Goal: Task Accomplishment & Management: Manage account settings

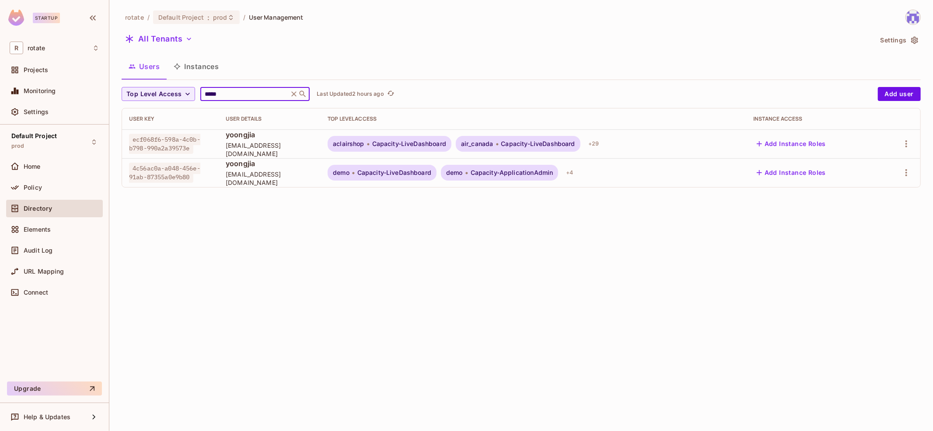
click at [240, 95] on input "*****" at bounding box center [244, 94] width 83 height 9
click at [371, 28] on div "rotate / Default Project : prod / User Management All Tenants Settings Users In…" at bounding box center [521, 102] width 799 height 185
click at [57, 151] on div "Default Project prod" at bounding box center [54, 142] width 97 height 24
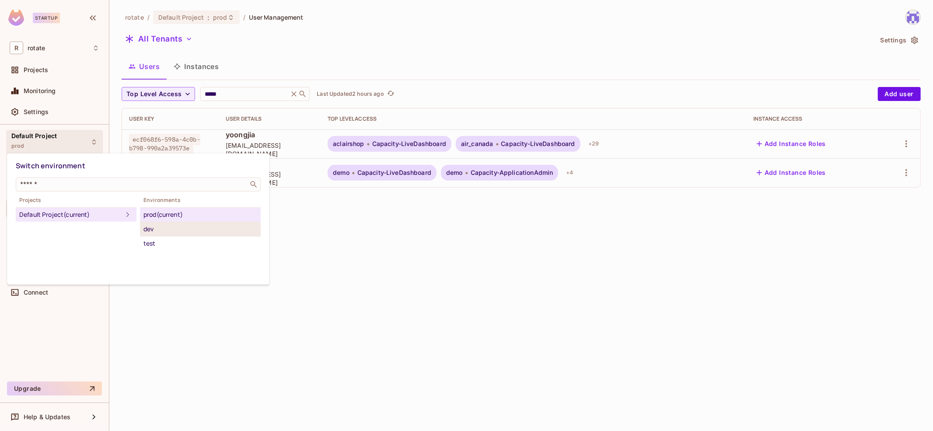
click at [171, 229] on div "dev" at bounding box center [200, 229] width 114 height 10
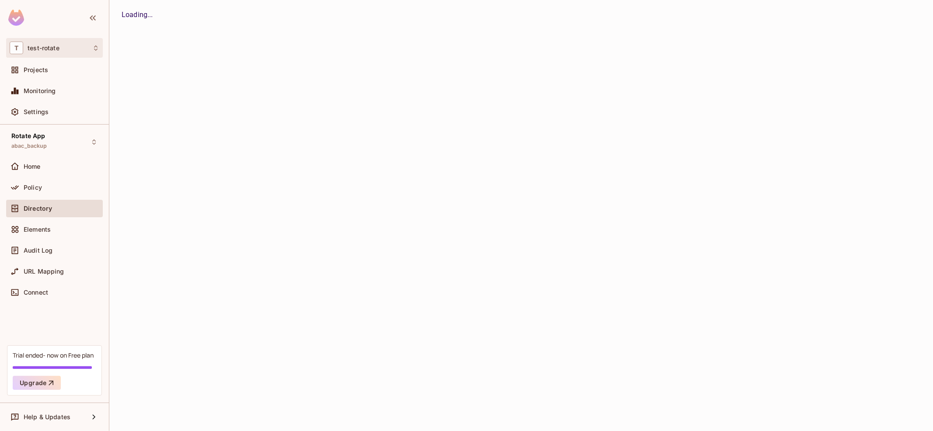
click at [69, 42] on div "T test-rotate" at bounding box center [55, 48] width 90 height 13
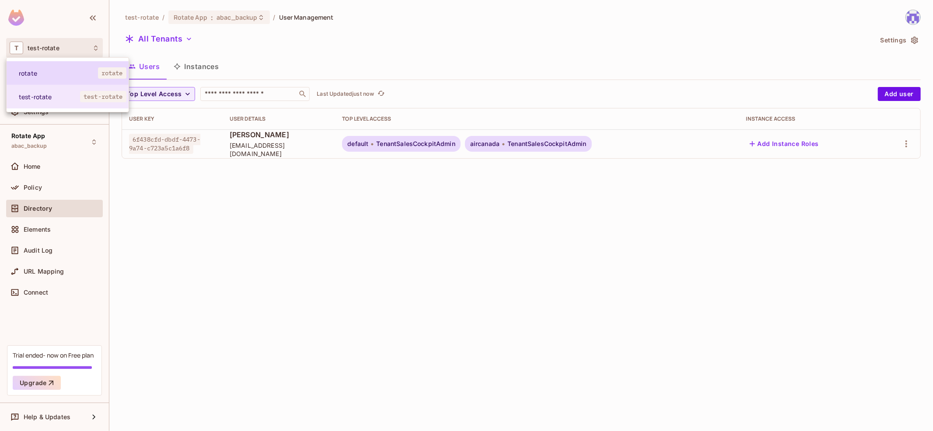
click at [89, 78] on li "rotate rotate" at bounding box center [68, 73] width 122 height 24
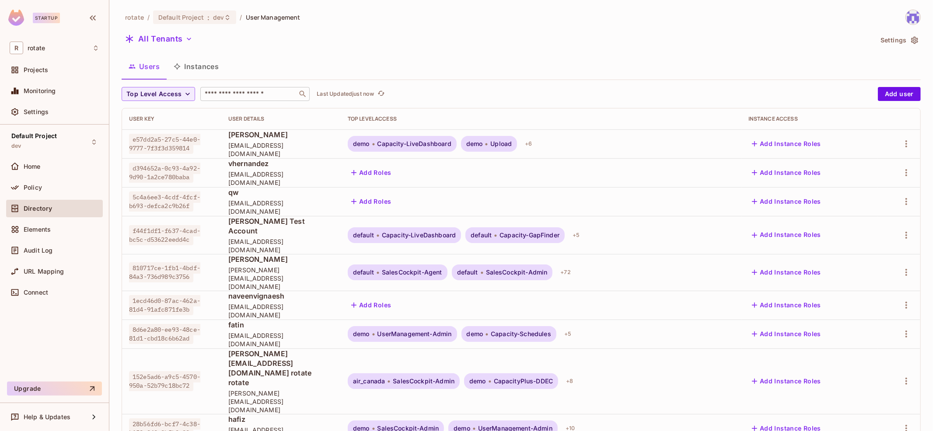
click at [252, 92] on input "text" at bounding box center [249, 94] width 92 height 9
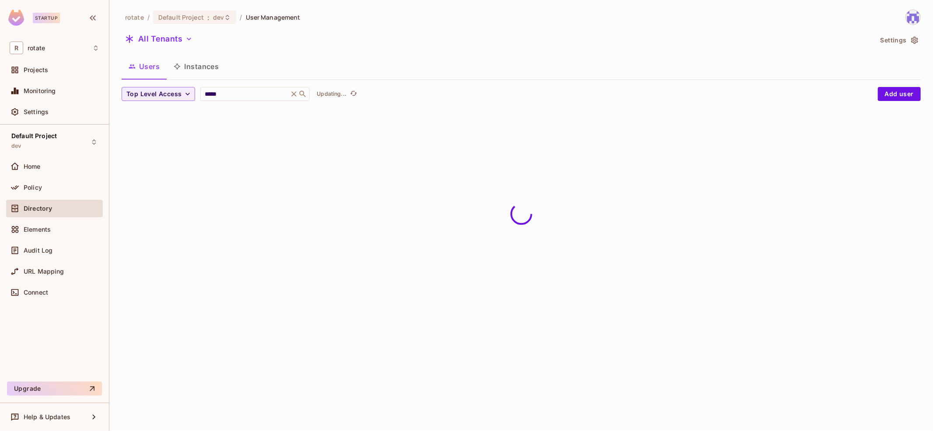
click at [442, 61] on div "Users Instances" at bounding box center [521, 67] width 799 height 22
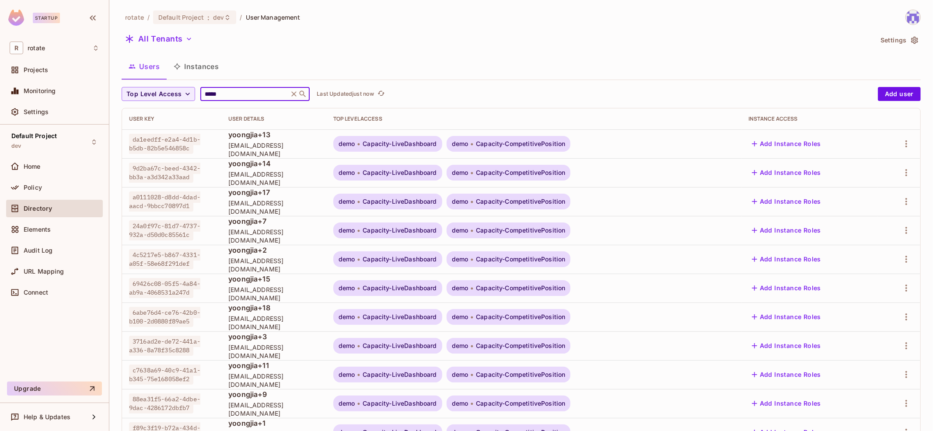
click at [240, 92] on input "*****" at bounding box center [244, 94] width 83 height 9
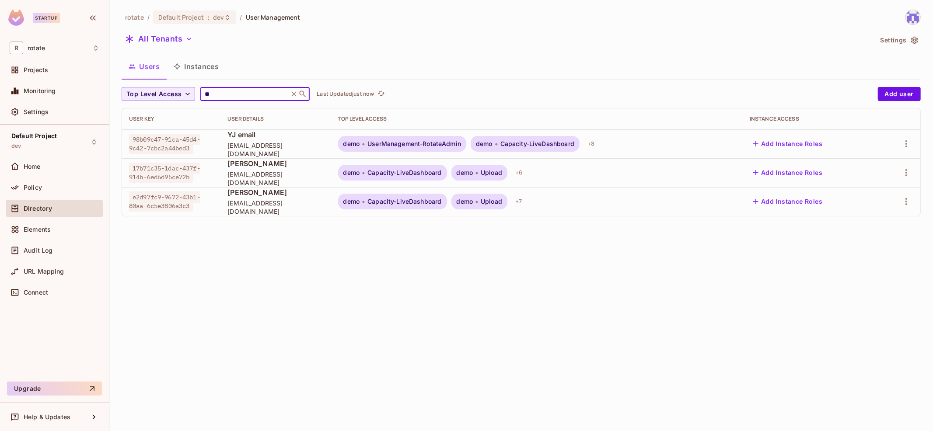
type input "*"
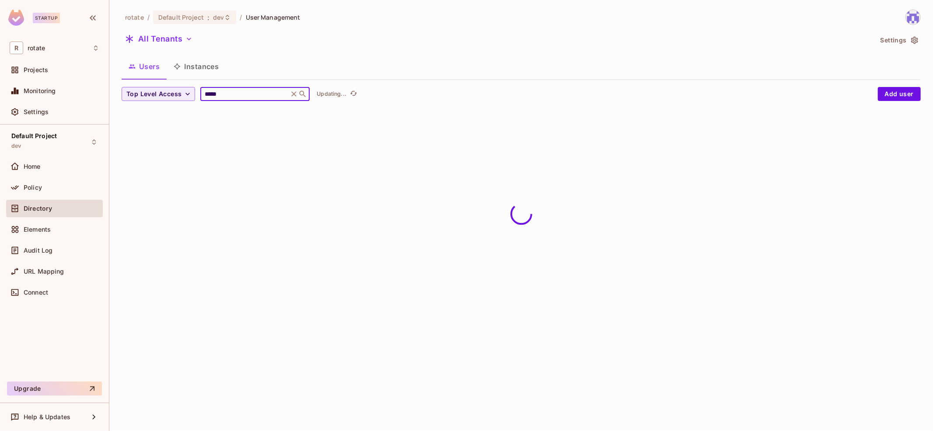
type input "*****"
click at [543, 43] on div "All Tenants" at bounding box center [497, 40] width 751 height 17
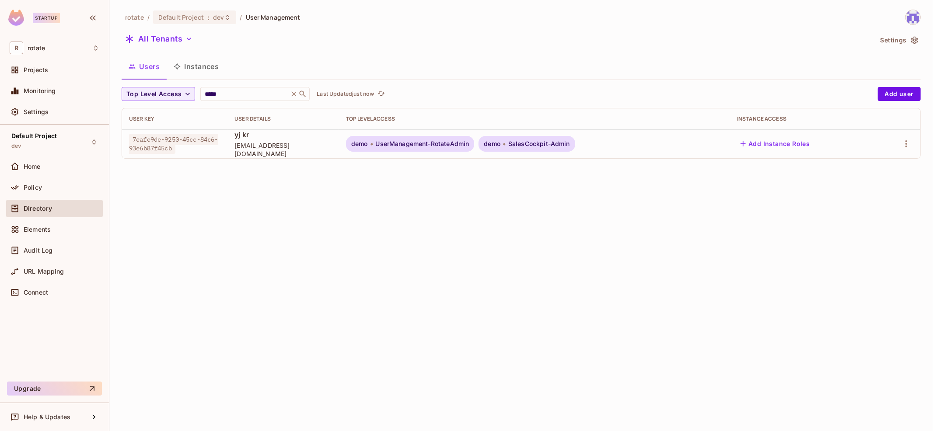
click at [688, 147] on div "demo UserManagement-RotateAdmin demo SalesCockpit-Admin" at bounding box center [534, 144] width 377 height 16
click at [908, 142] on icon "button" at bounding box center [906, 144] width 10 height 10
click at [871, 184] on div "Top Level Roles" at bounding box center [873, 182] width 47 height 9
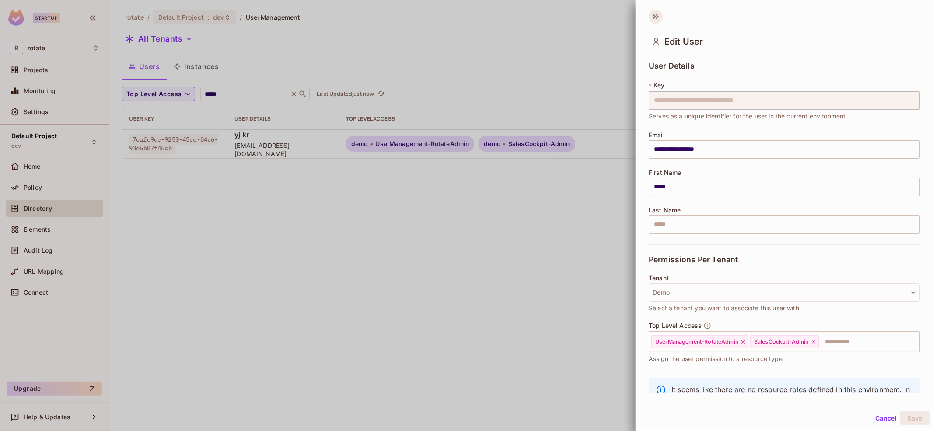
click at [654, 19] on icon at bounding box center [656, 17] width 14 height 14
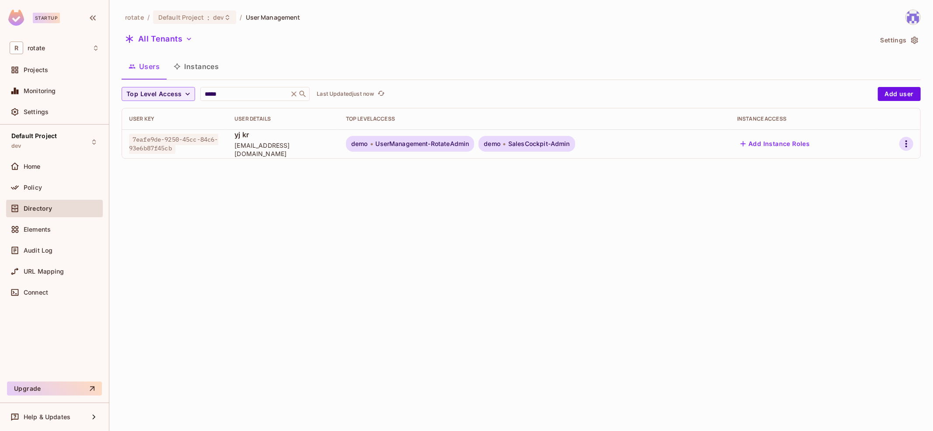
click at [904, 148] on icon "button" at bounding box center [906, 144] width 10 height 10
click at [875, 184] on div "Top Level Roles" at bounding box center [873, 182] width 47 height 9
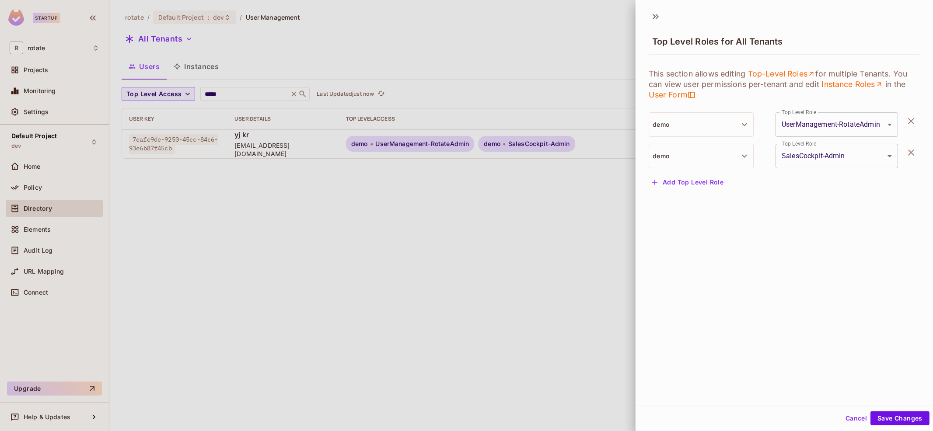
click at [707, 183] on button "Add Top Level Role" at bounding box center [688, 182] width 78 height 14
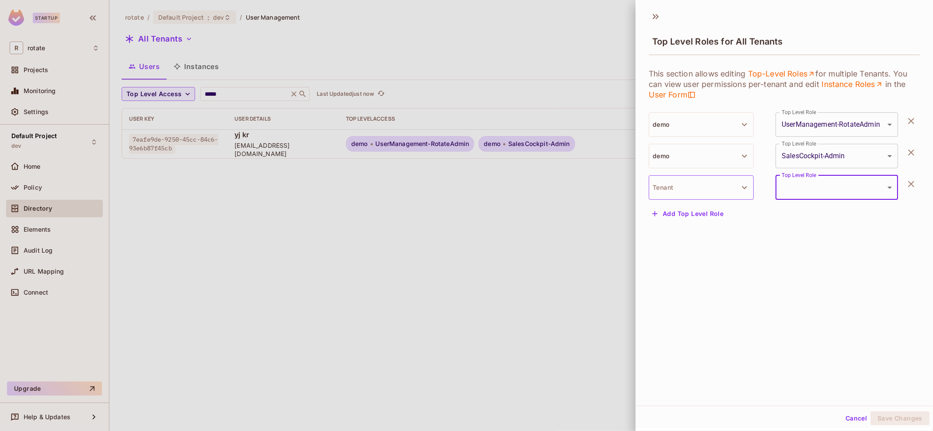
click at [710, 189] on button "Tenant" at bounding box center [701, 187] width 105 height 24
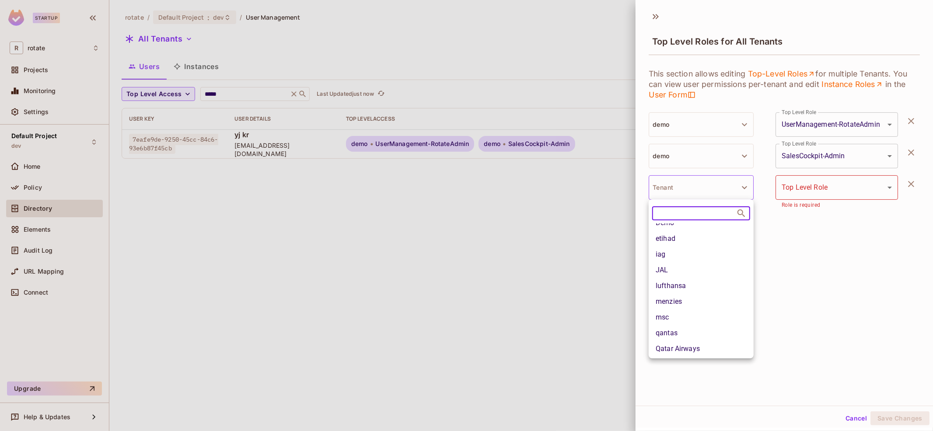
scroll to position [105, 0]
click at [685, 345] on li "turkish" at bounding box center [701, 348] width 105 height 16
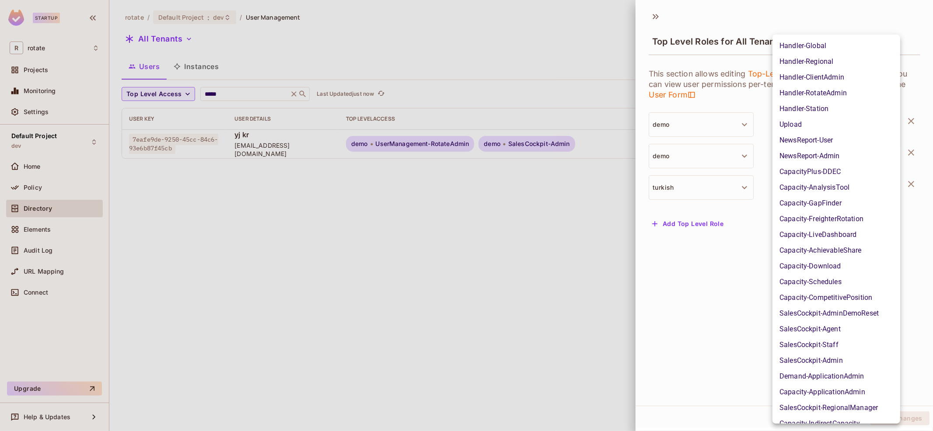
click at [832, 185] on body "**********" at bounding box center [466, 215] width 933 height 431
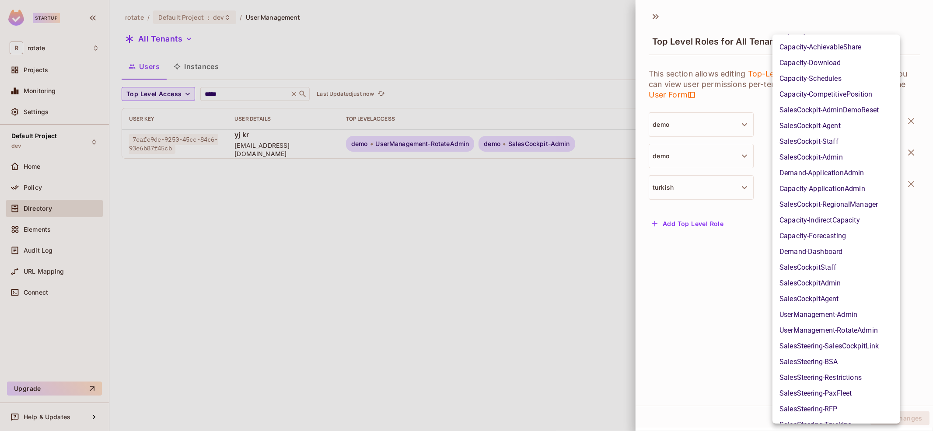
scroll to position [204, 0]
click at [859, 325] on li "UserManagement-RotateAdmin" at bounding box center [837, 330] width 128 height 16
type input "**********"
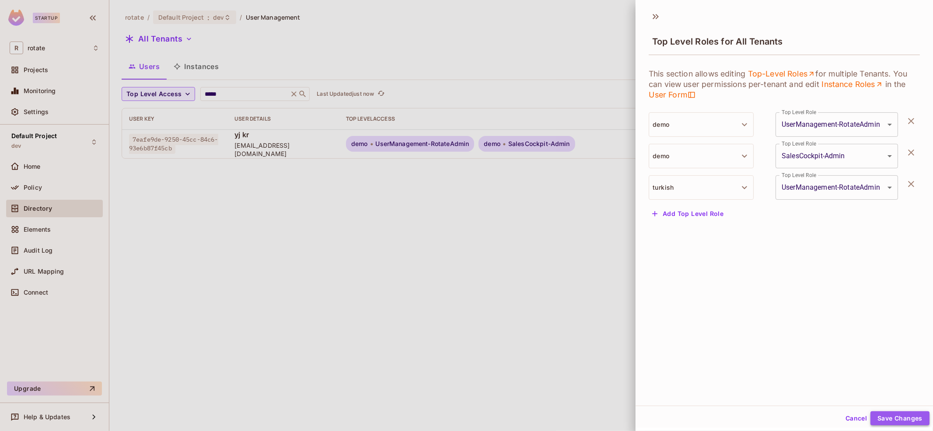
click at [911, 417] on button "Save Changes" at bounding box center [900, 419] width 59 height 14
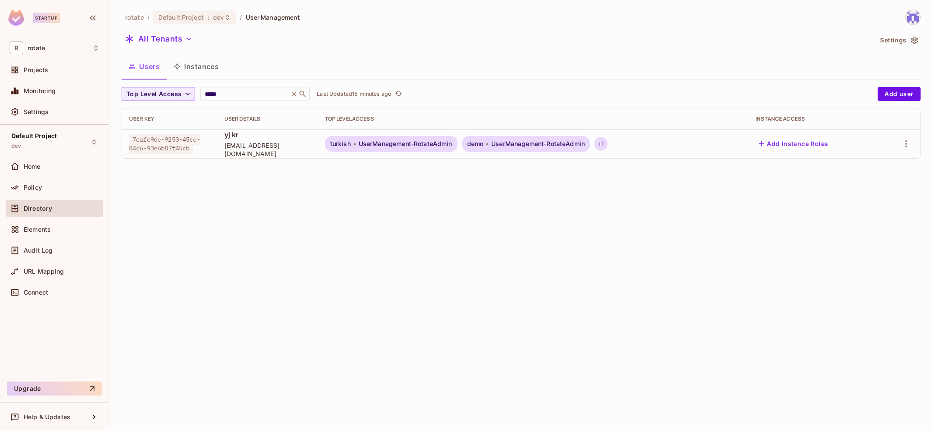
click at [607, 145] on div "+ 1" at bounding box center [601, 144] width 13 height 14
click at [518, 199] on div at bounding box center [466, 215] width 933 height 431
drag, startPoint x: 476, startPoint y: 144, endPoint x: 522, endPoint y: 141, distance: 46.5
click at [522, 141] on div "demo UserManagement-RotateAdmin" at bounding box center [526, 144] width 129 height 16
click at [522, 141] on span "UserManagement-RotateAdmin" at bounding box center [538, 143] width 94 height 7
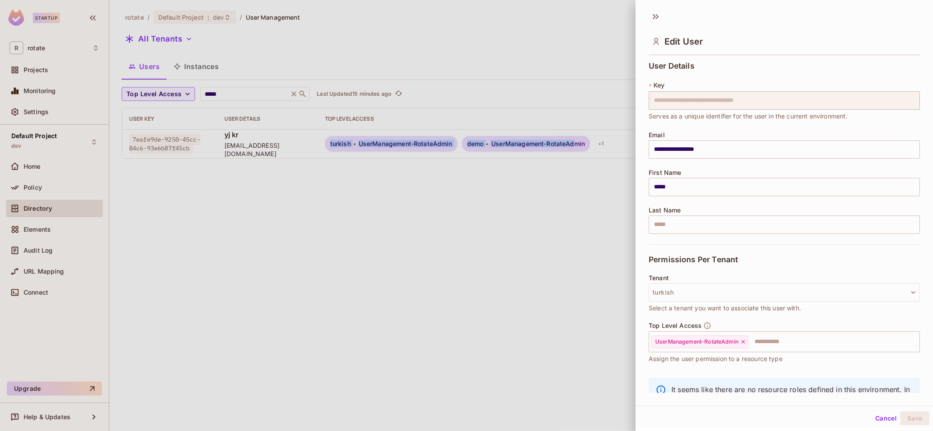
drag, startPoint x: 501, startPoint y: 143, endPoint x: 588, endPoint y: 143, distance: 87.1
click at [474, 169] on div at bounding box center [466, 215] width 933 height 431
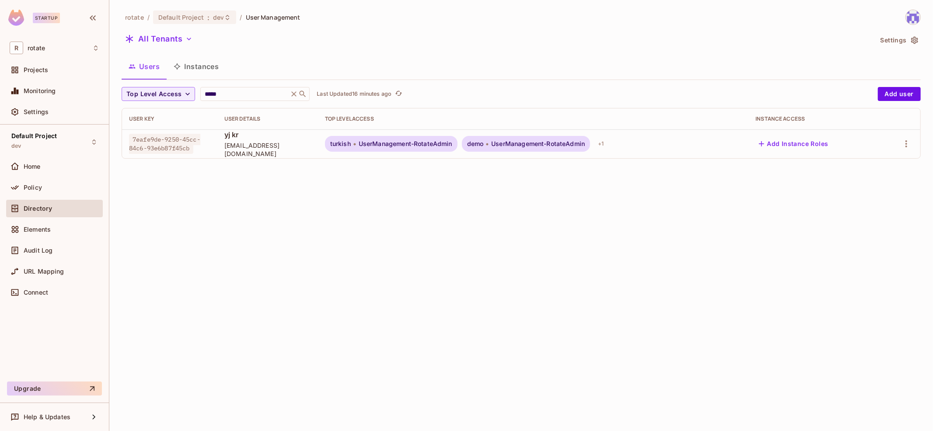
click at [899, 145] on div at bounding box center [900, 144] width 27 height 14
click at [908, 145] on icon "button" at bounding box center [906, 144] width 10 height 10
click at [887, 182] on div "Top Level Roles" at bounding box center [873, 182] width 47 height 9
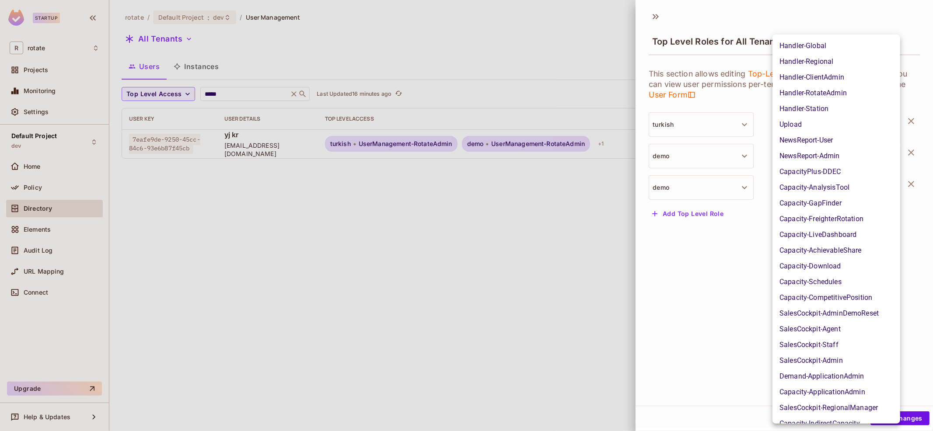
click at [867, 158] on body "**********" at bounding box center [466, 215] width 933 height 431
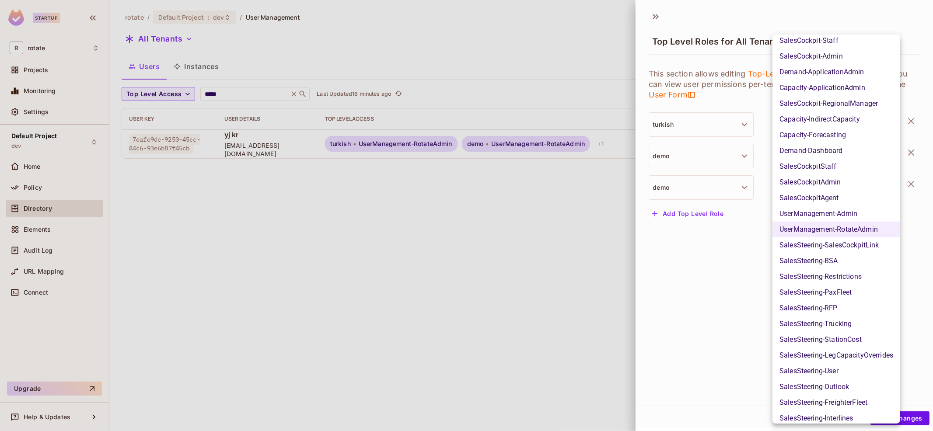
click at [839, 212] on li "UserManagement-Admin" at bounding box center [837, 214] width 128 height 16
type input "**********"
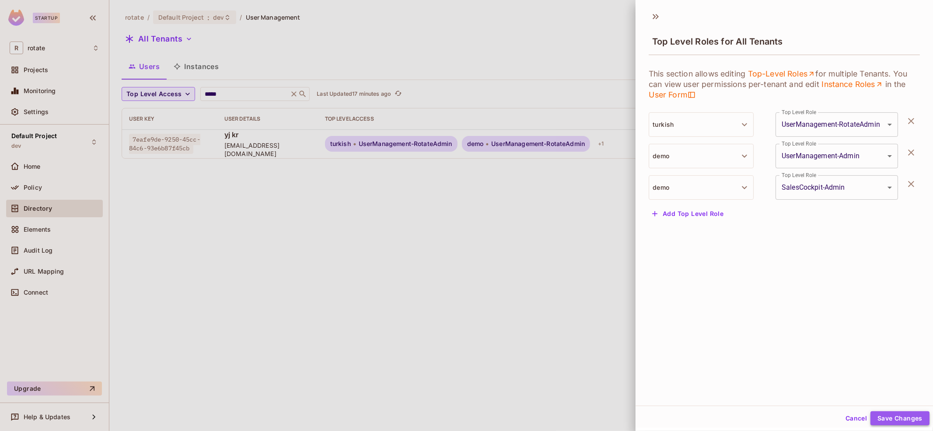
click at [894, 420] on button "Save Changes" at bounding box center [900, 419] width 59 height 14
